Goal: Navigation & Orientation: Find specific page/section

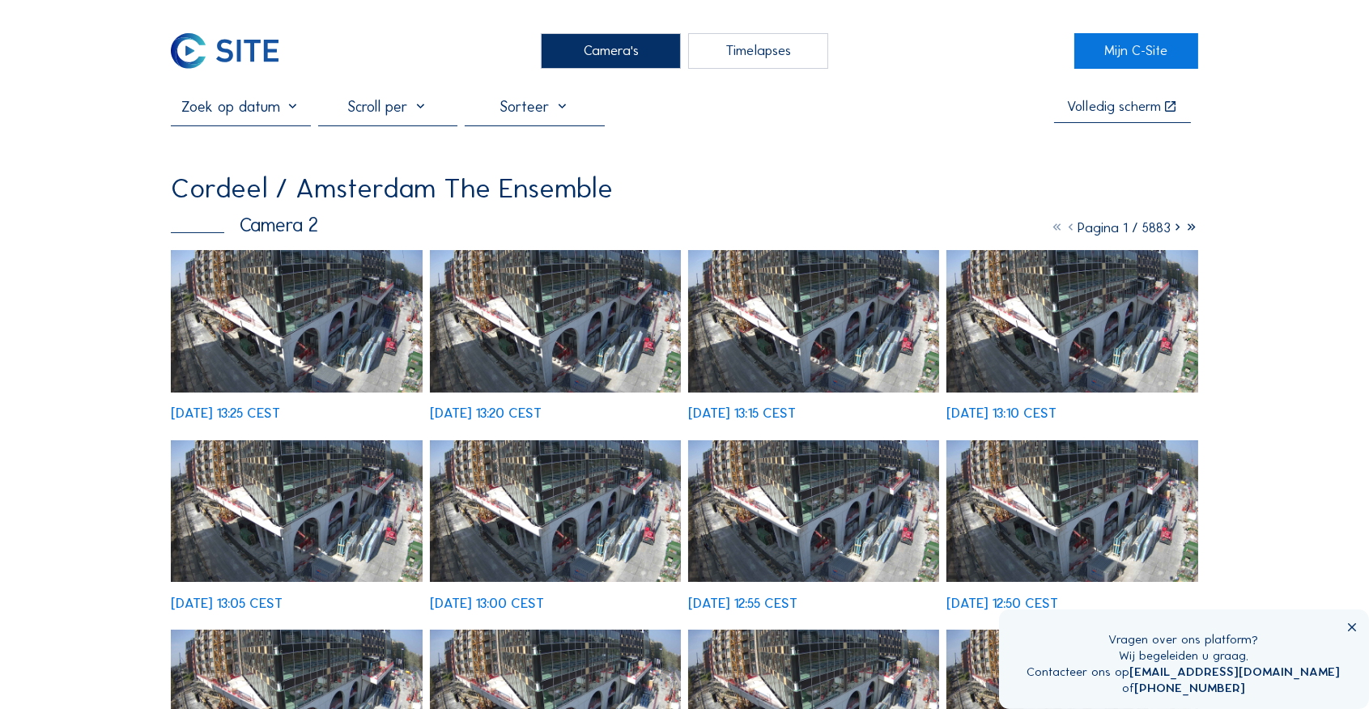
click at [577, 60] on div "Camera's" at bounding box center [610, 51] width 139 height 36
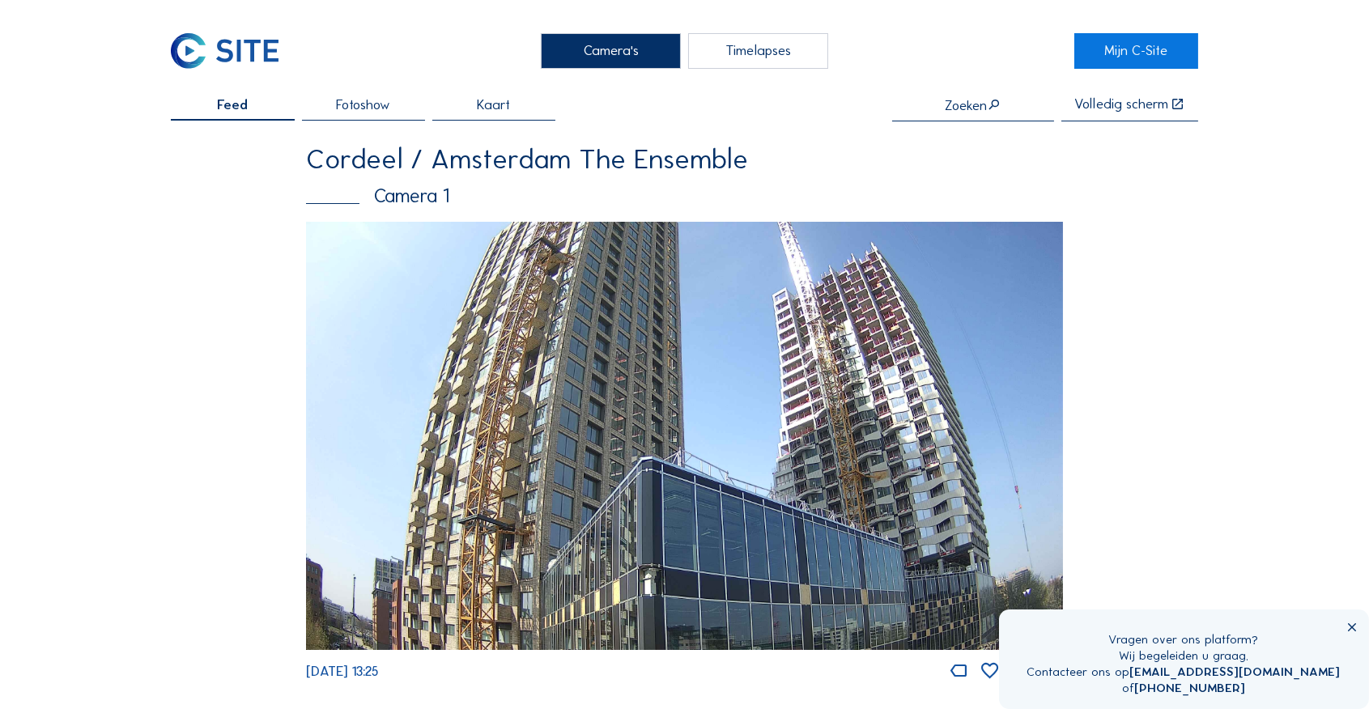
click at [592, 45] on div "Camera's" at bounding box center [610, 51] width 139 height 36
click at [586, 43] on div "Camera's" at bounding box center [610, 51] width 139 height 36
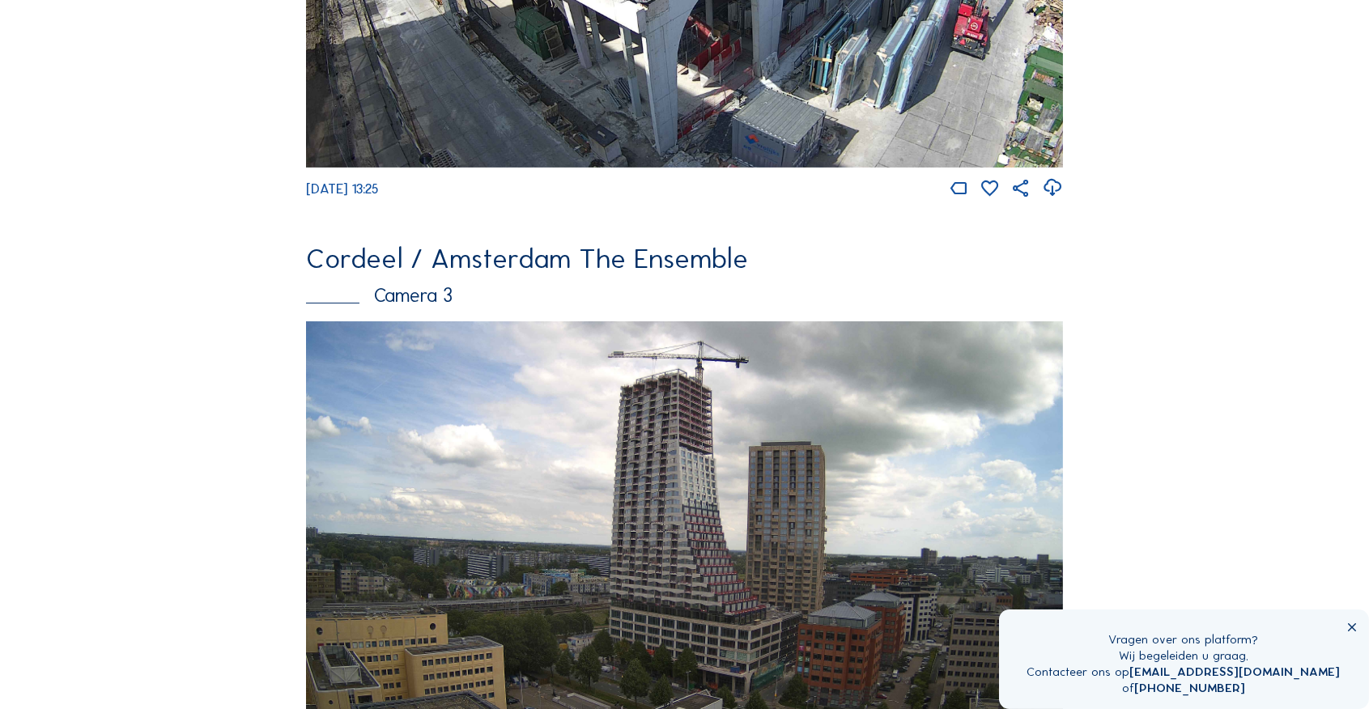
scroll to position [1025, 0]
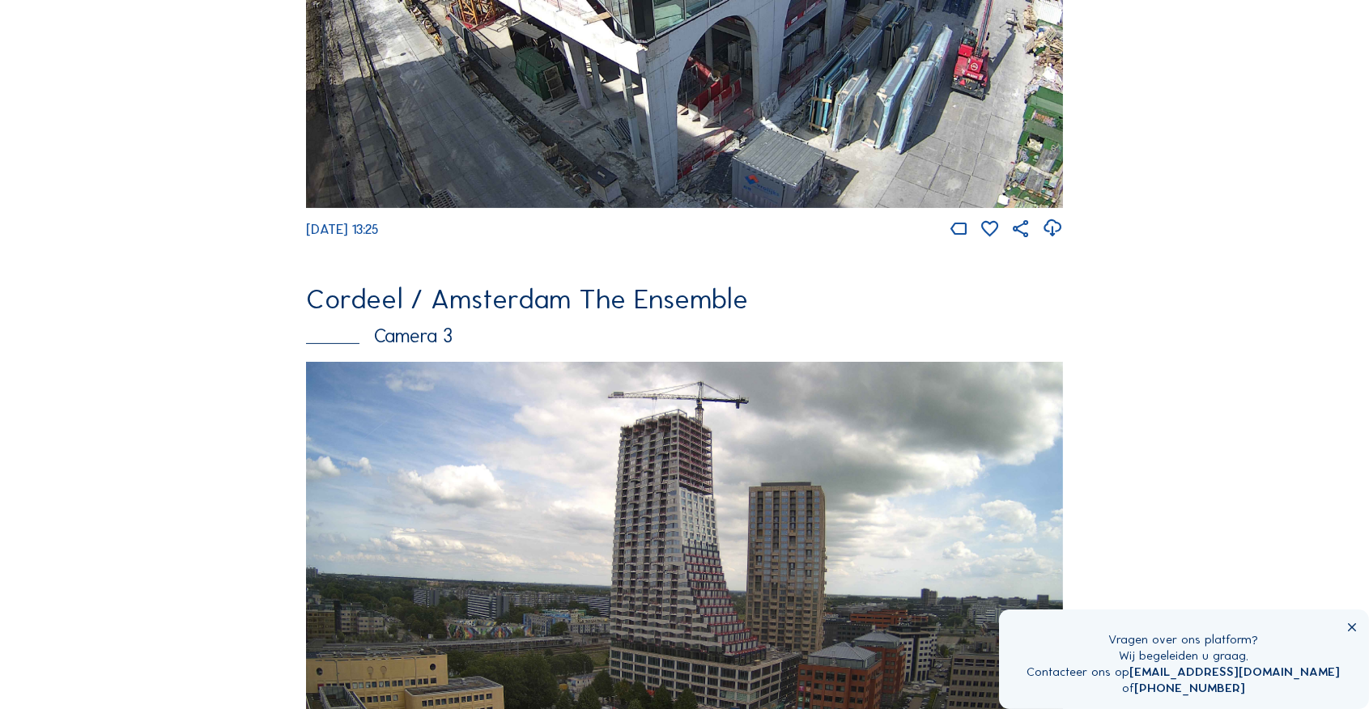
click at [655, 394] on img at bounding box center [684, 575] width 757 height 426
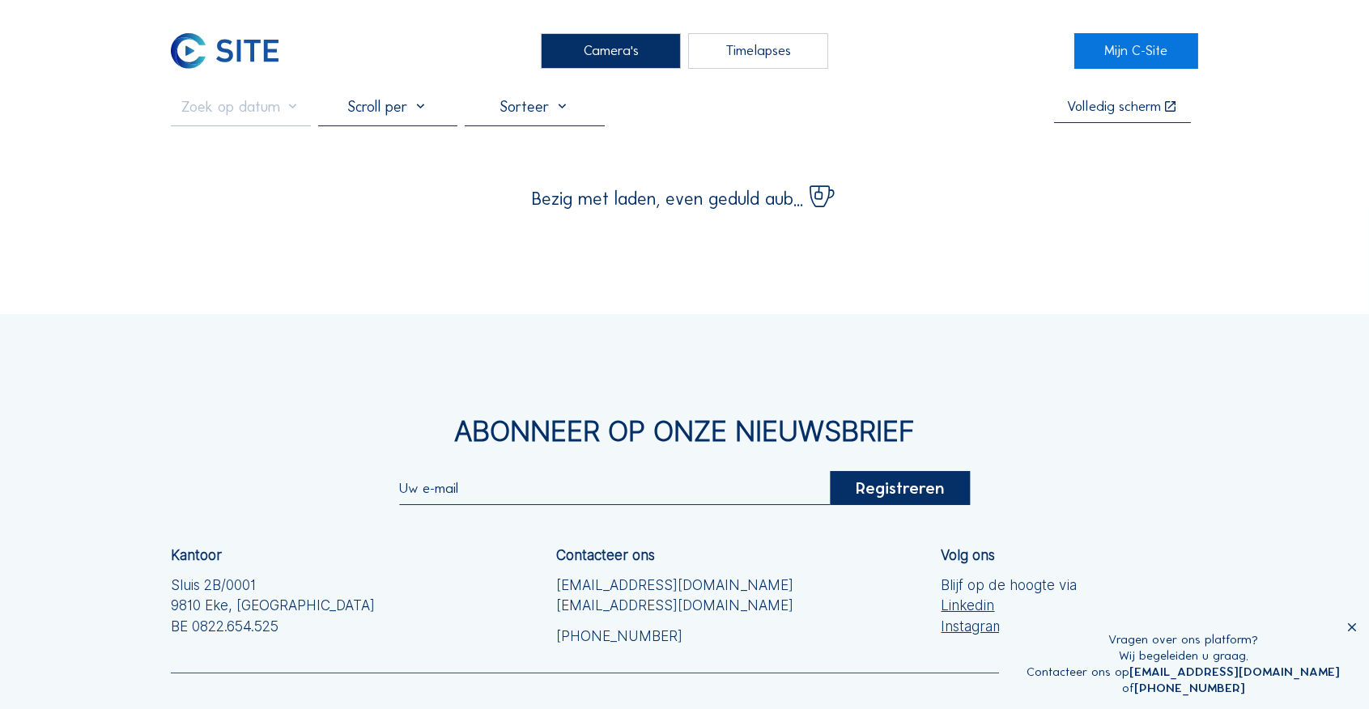
click at [656, 394] on div "Abonneer op onze nieuwsbrief Registreren Kantoor Sluis 2B/0001 [GEOGRAPHIC_DATA…" at bounding box center [684, 594] width 1369 height 561
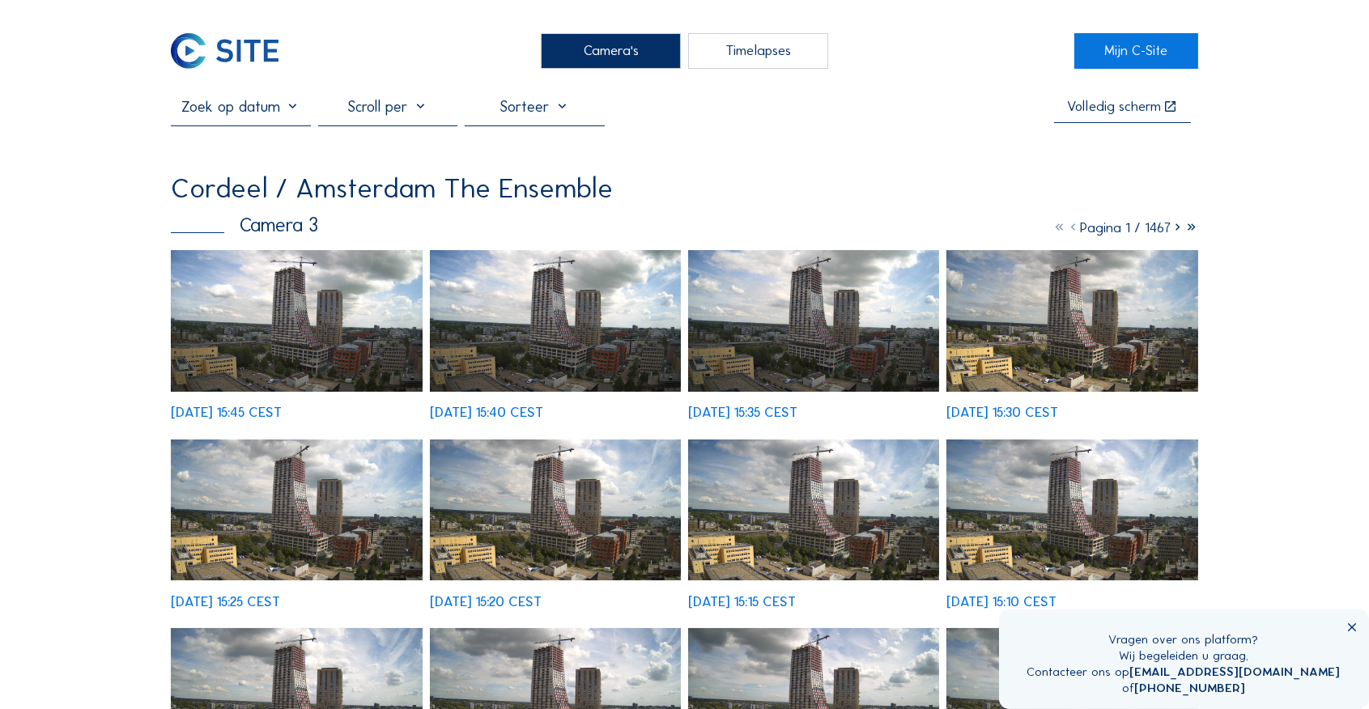
click at [320, 343] on img at bounding box center [296, 321] width 251 height 142
